Goal: Navigation & Orientation: Find specific page/section

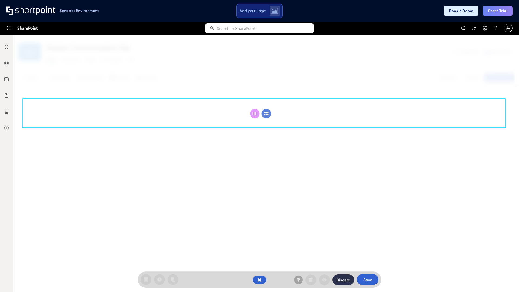
click at [266, 114] on circle at bounding box center [266, 113] width 9 height 9
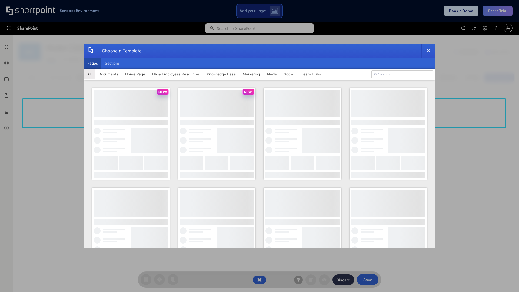
click at [93, 63] on button "Pages" at bounding box center [93, 63] width 18 height 11
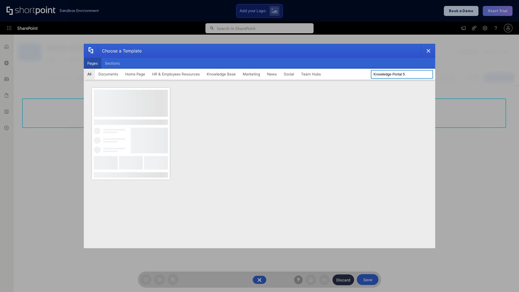
type input "Knowledge Portal 5"
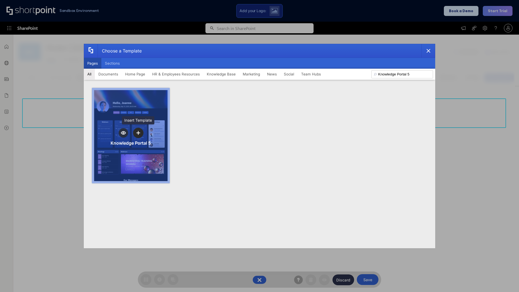
click at [138, 133] on icon "template selector" at bounding box center [138, 133] width 4 height 4
